Goal: Task Accomplishment & Management: Manage account settings

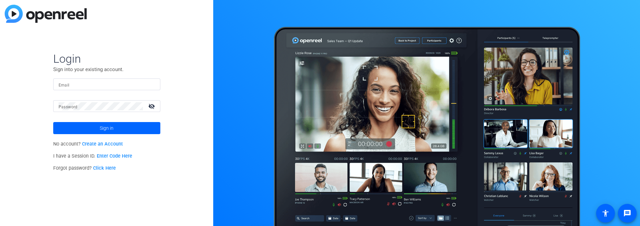
click at [80, 86] on input "Email" at bounding box center [107, 84] width 96 height 8
type input "[PERSON_NAME][EMAIL_ADDRESS][PERSON_NAME][DOMAIN_NAME]"
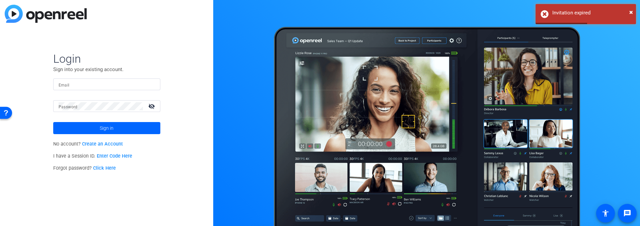
drag, startPoint x: 120, startPoint y: 80, endPoint x: 119, endPoint y: 86, distance: 6.1
click at [120, 80] on div at bounding box center [107, 84] width 96 height 12
click at [112, 88] on input "Email" at bounding box center [107, 84] width 96 height 8
type input "[PERSON_NAME][EMAIL_ADDRESS][PERSON_NAME][DOMAIN_NAME]"
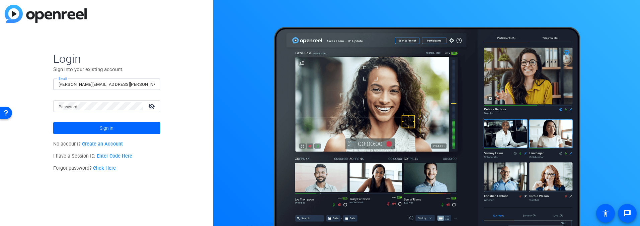
click at [106, 168] on link "Click Here" at bounding box center [104, 168] width 23 height 6
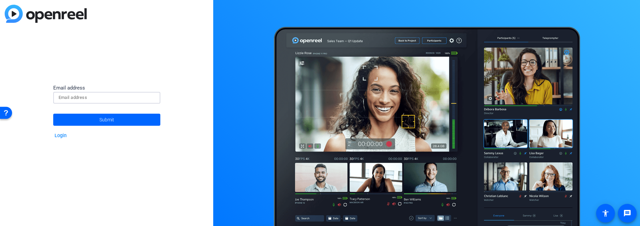
click at [122, 97] on input at bounding box center [107, 97] width 96 height 8
type input "[PERSON_NAME][EMAIL_ADDRESS][PERSON_NAME][DOMAIN_NAME]"
click at [117, 119] on span at bounding box center [106, 119] width 107 height 16
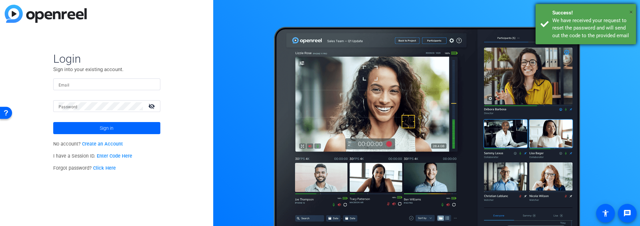
click at [630, 11] on span "×" at bounding box center [631, 12] width 4 height 8
